Goal: Transaction & Acquisition: Purchase product/service

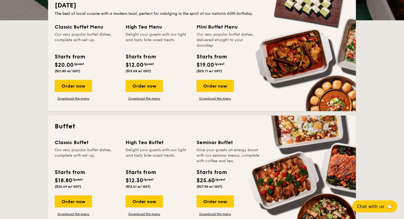
scroll to position [134, 0]
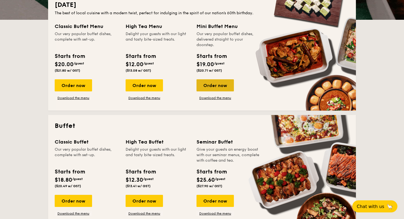
click at [221, 87] on div "Order now" at bounding box center [214, 85] width 37 height 12
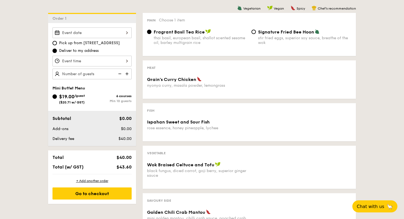
scroll to position [141, 0]
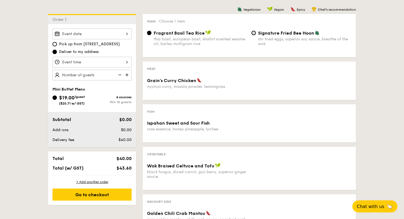
click at [254, 34] on input "Signature Fried Bee Hoon stir fried eggs, superior soy sauce, breathe of the wok" at bounding box center [253, 33] width 4 height 4
radio input "true"
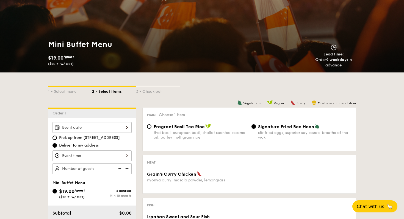
scroll to position [0, 0]
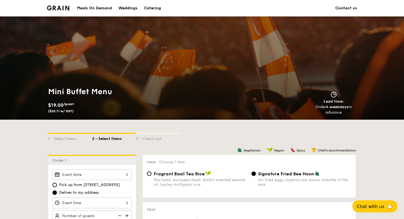
click at [155, 8] on div "Catering" at bounding box center [152, 8] width 17 height 16
